Goal: Task Accomplishment & Management: Complete application form

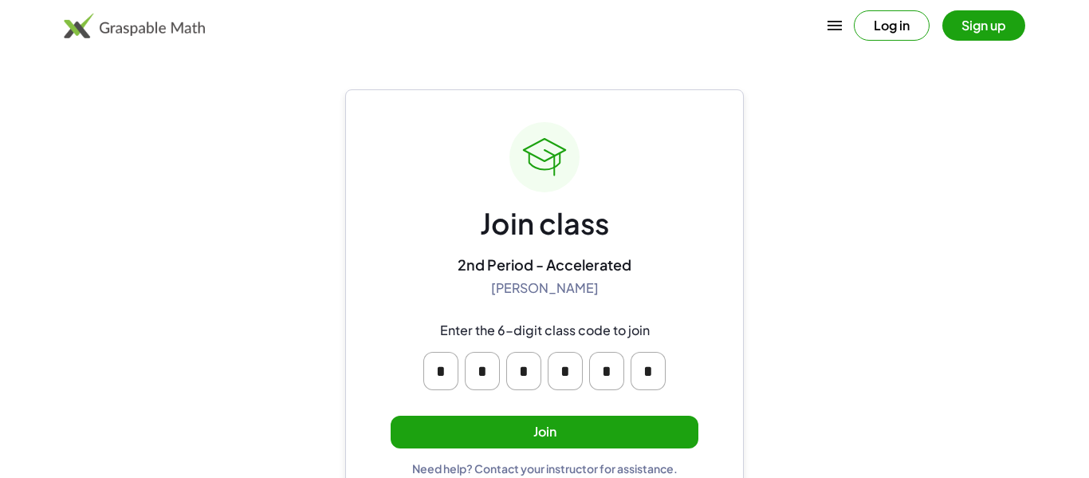
click at [637, 417] on button "Join" at bounding box center [545, 431] width 308 height 33
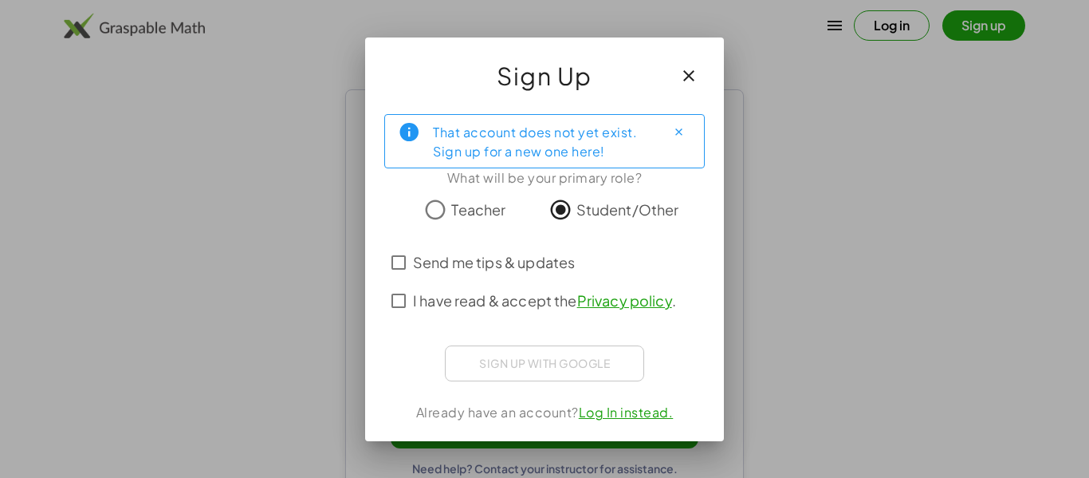
click at [483, 286] on label "I have read & accept the Privacy policy ." at bounding box center [544, 300] width 263 height 38
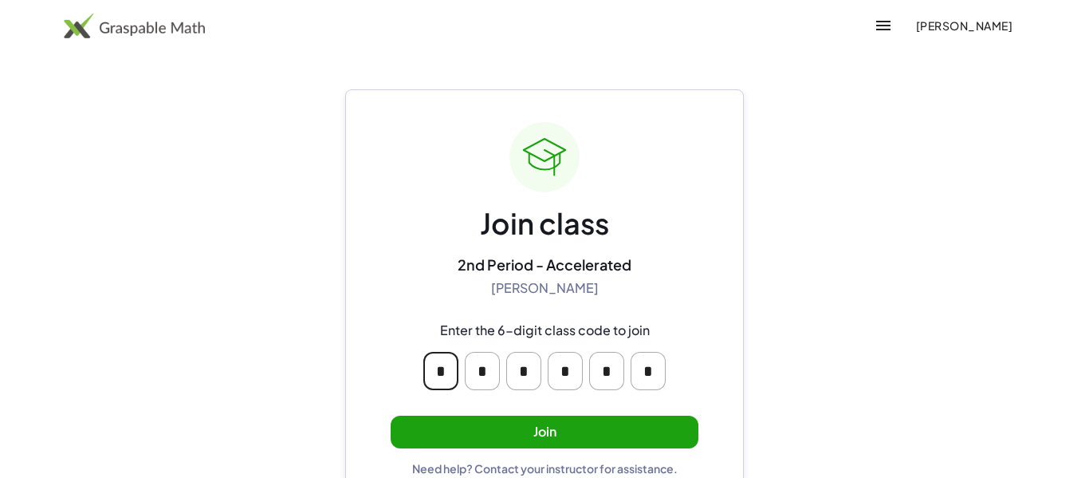
click at [455, 376] on input "*" at bounding box center [440, 371] width 35 height 38
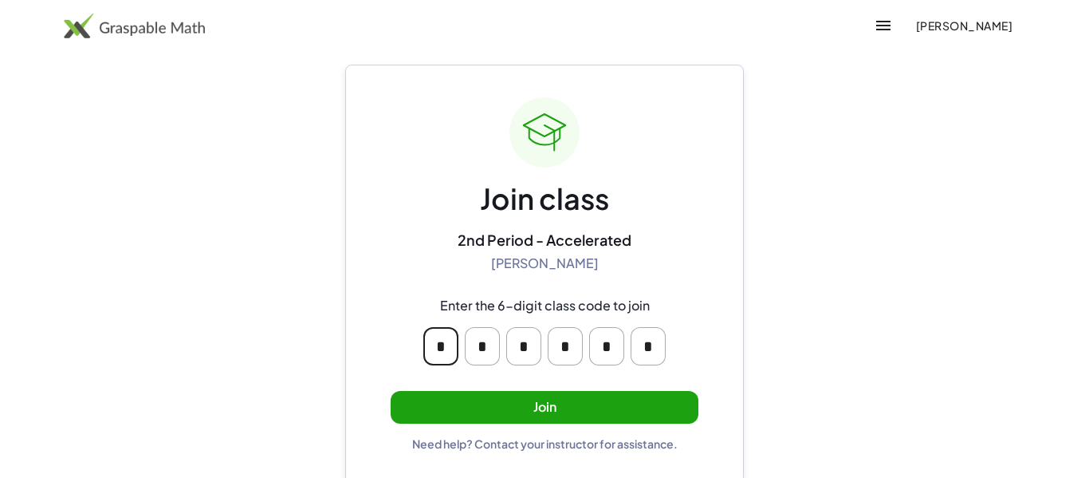
scroll to position [30, 0]
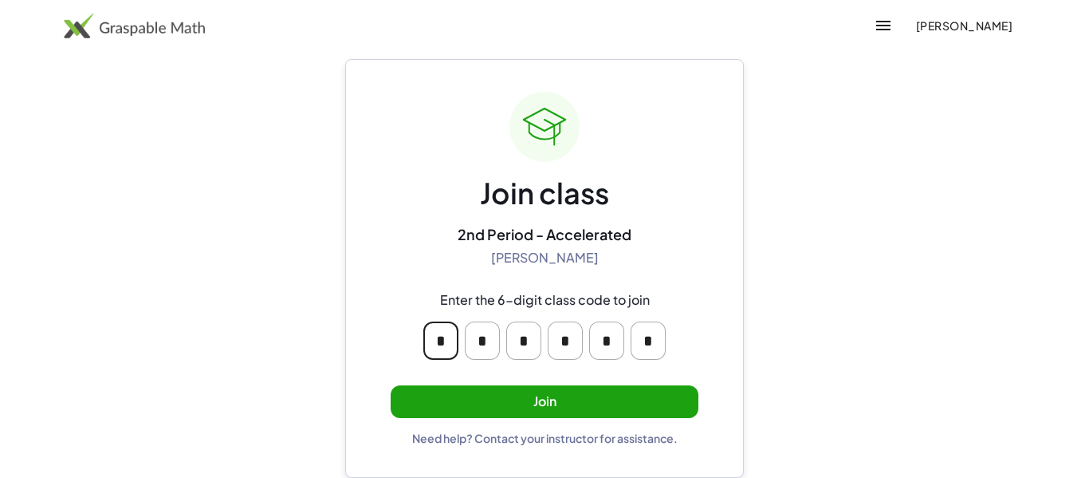
click at [434, 333] on input "*" at bounding box center [440, 340] width 35 height 38
click at [443, 337] on input "*" at bounding box center [440, 340] width 35 height 38
type input "*"
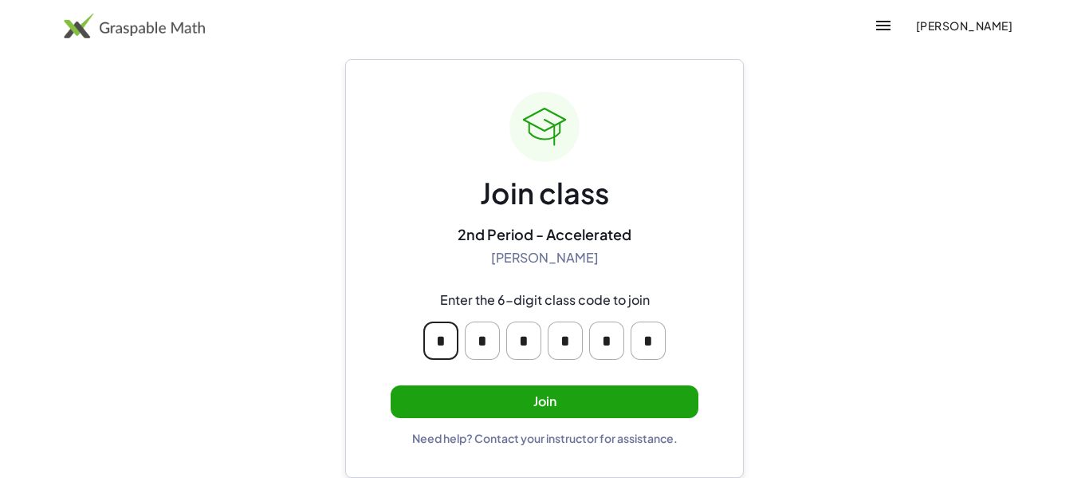
type input "*"
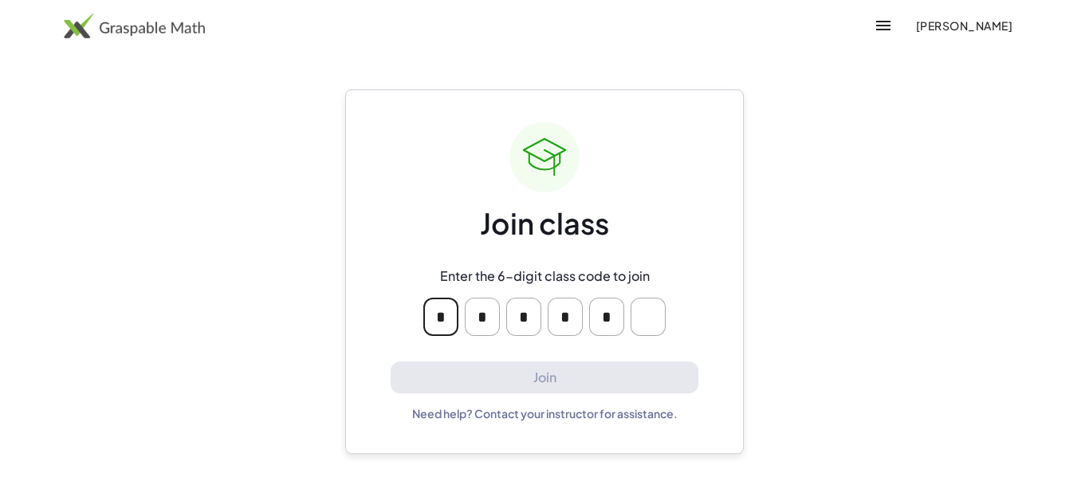
type input "*"
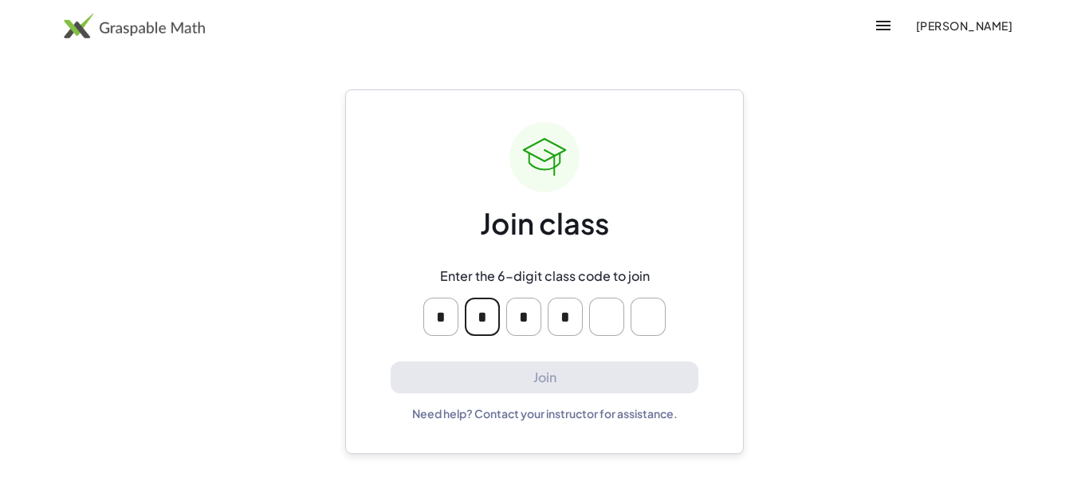
type input "*"
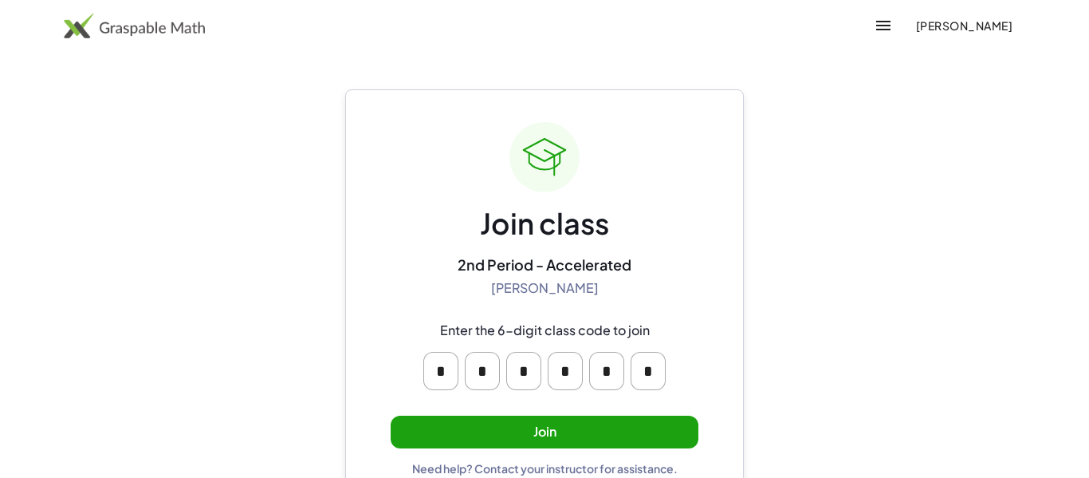
click at [528, 427] on button "Join" at bounding box center [545, 431] width 308 height 33
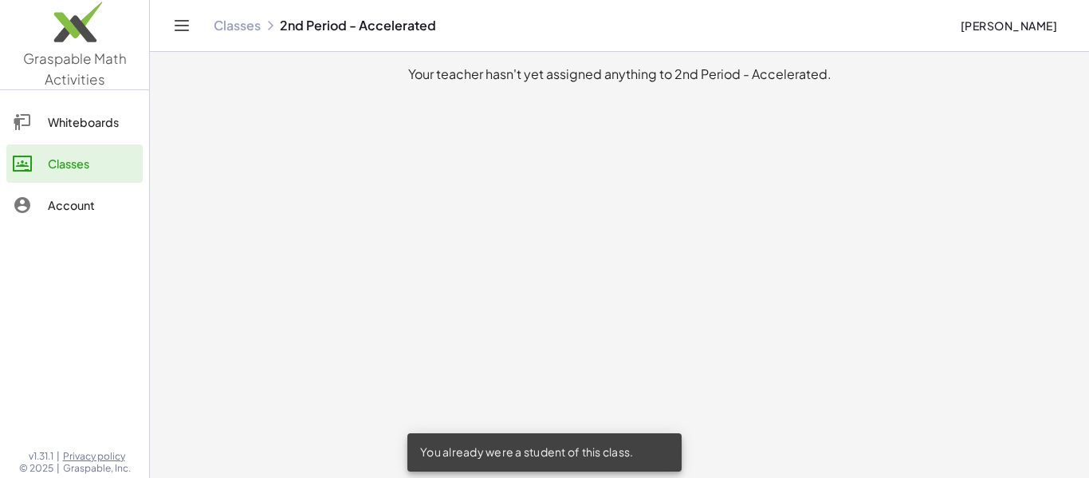
click at [64, 109] on link "Whiteboards" at bounding box center [74, 122] width 136 height 38
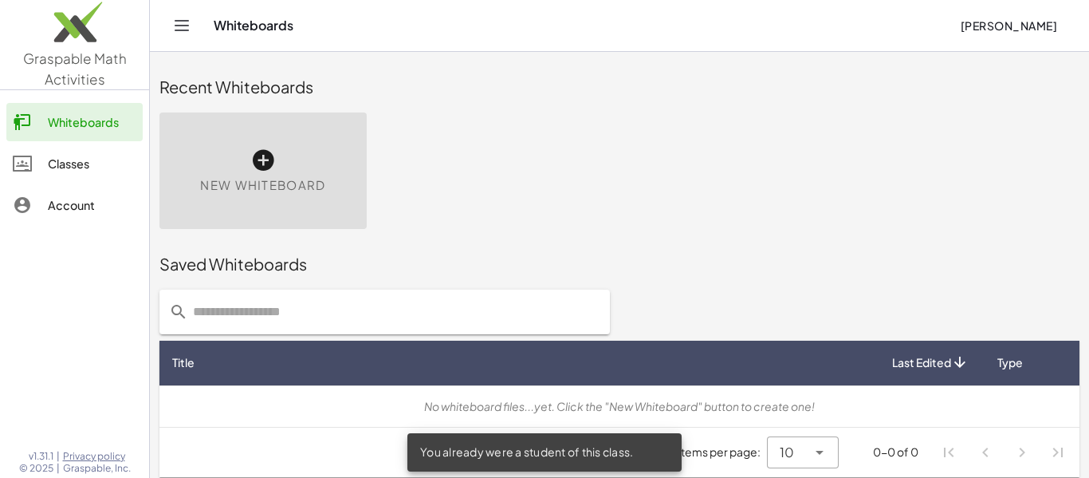
scroll to position [9, 0]
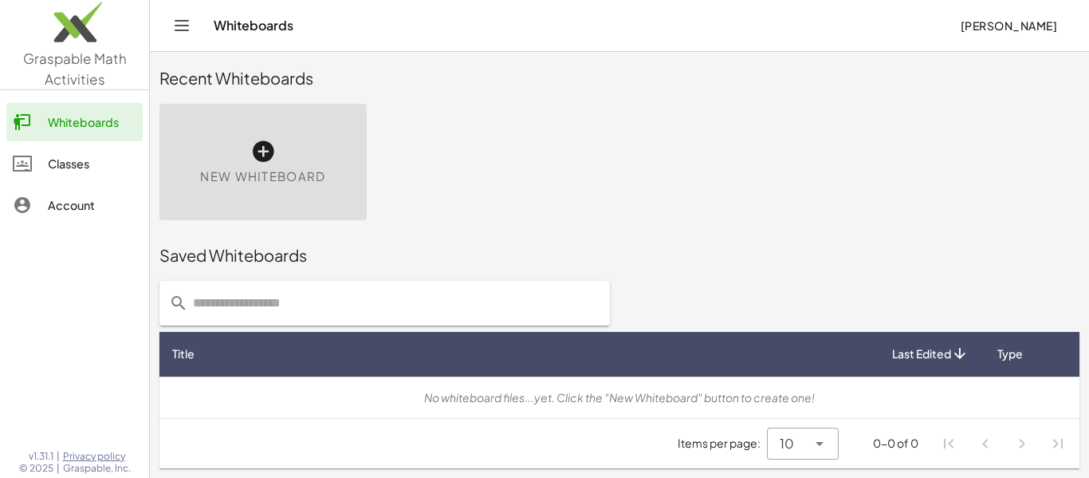
click at [117, 165] on div "Classes" at bounding box center [92, 163] width 88 height 19
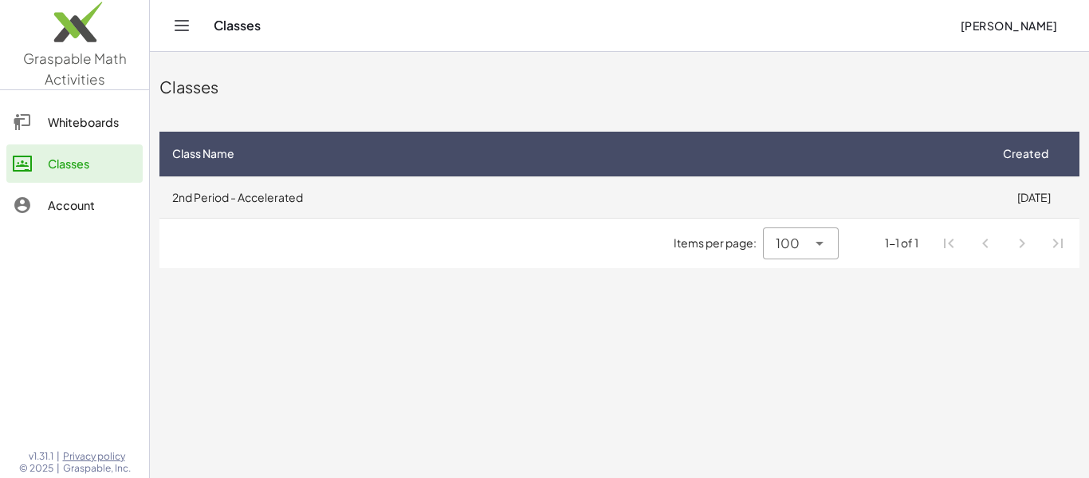
click at [240, 195] on td "2nd Period - Accelerated" at bounding box center [573, 196] width 828 height 41
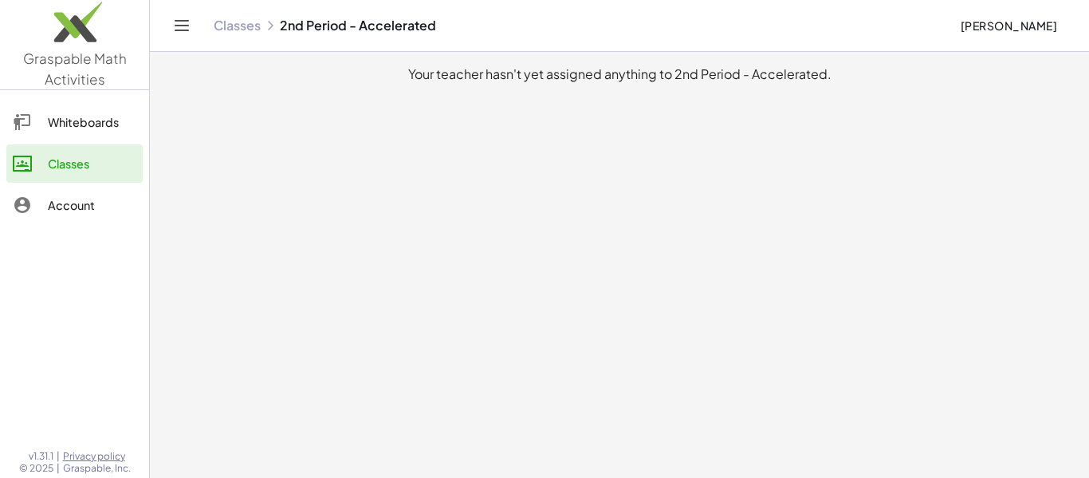
click at [110, 112] on div "Whiteboards" at bounding box center [92, 121] width 88 height 19
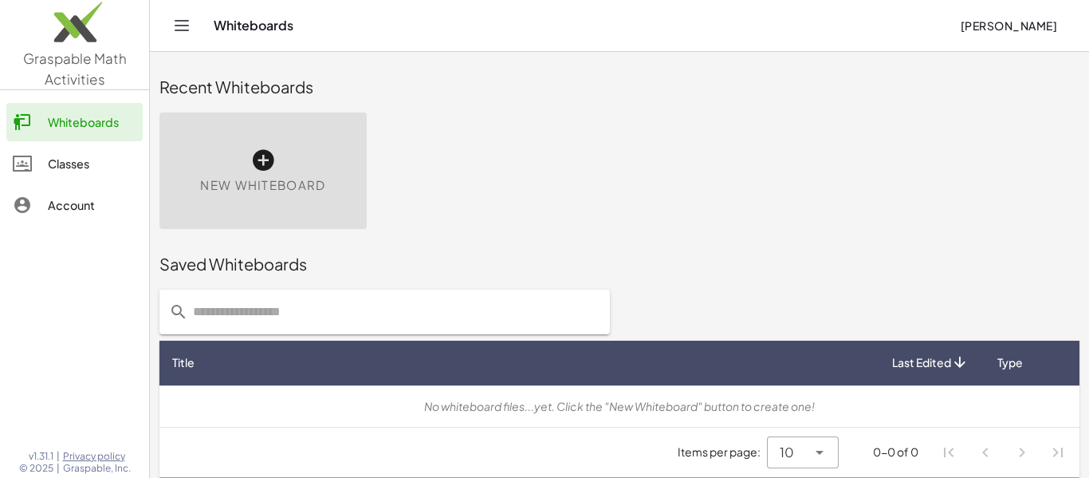
scroll to position [9, 0]
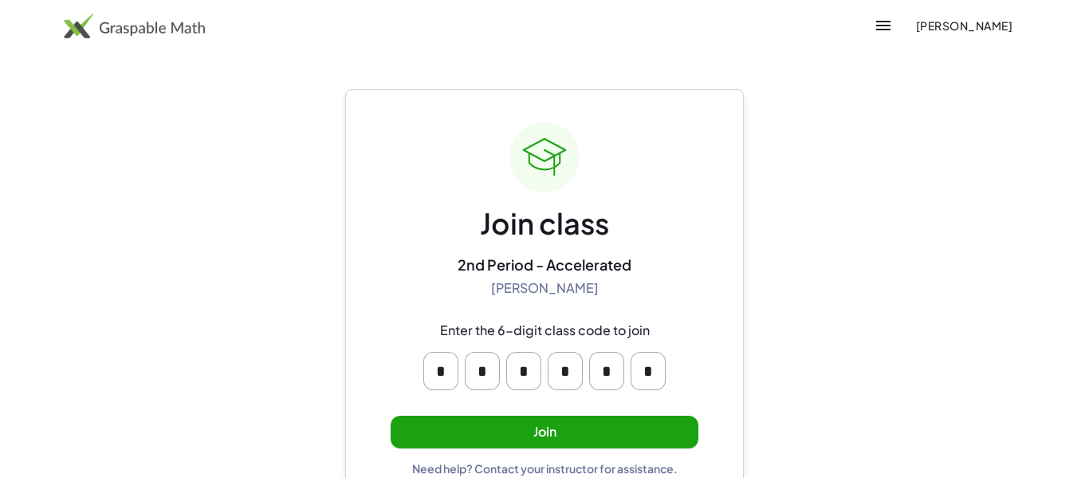
click at [582, 420] on button "Join" at bounding box center [545, 431] width 308 height 33
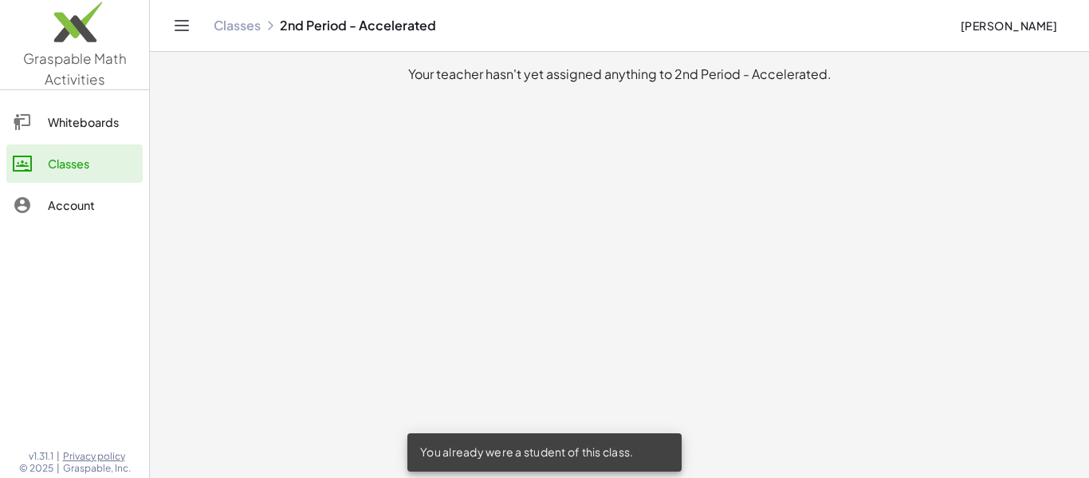
click at [46, 121] on div at bounding box center [30, 121] width 35 height 19
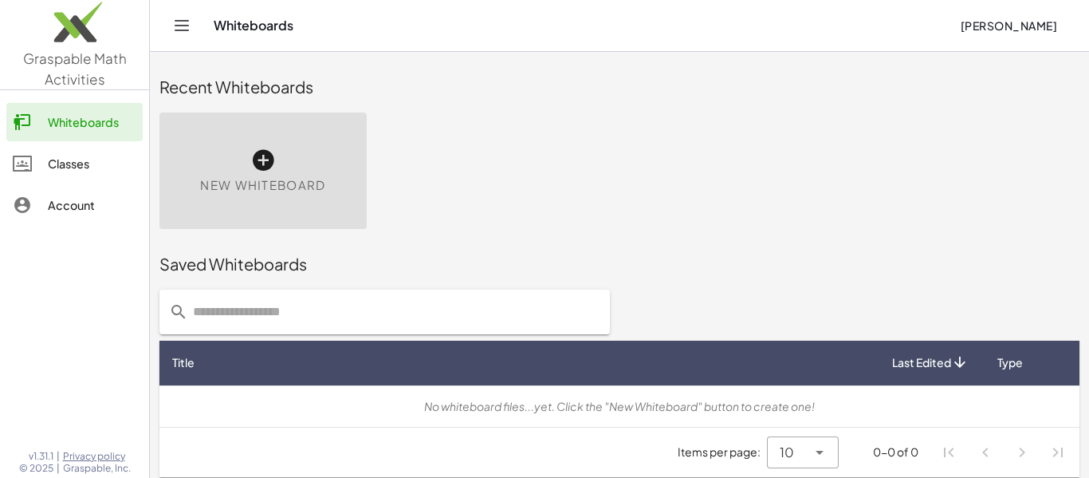
click at [51, 166] on div "Classes" at bounding box center [92, 163] width 88 height 19
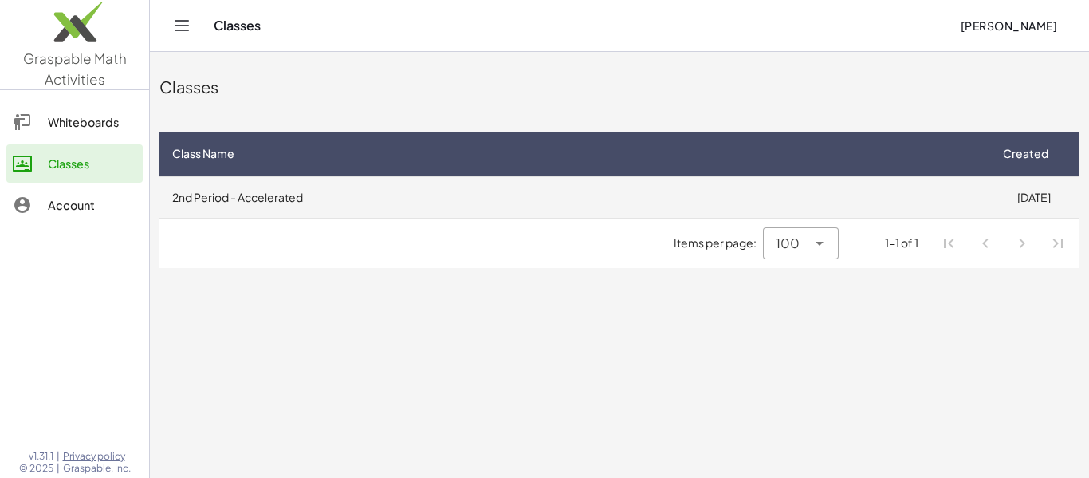
click at [228, 193] on td "2nd Period - Accelerated" at bounding box center [573, 196] width 828 height 41
